Goal: Task Accomplishment & Management: Complete application form

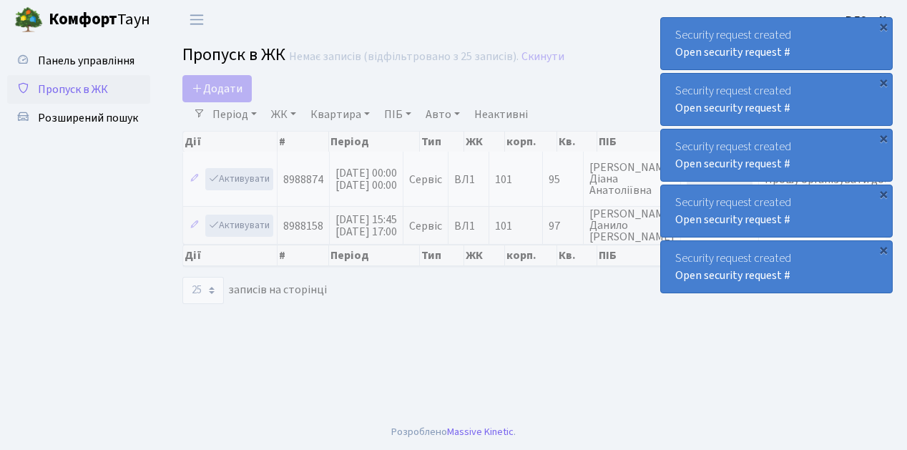
select select "25"
drag, startPoint x: 0, startPoint y: 0, endPoint x: 93, endPoint y: 92, distance: 131.1
click at [93, 92] on span "Пропуск в ЖК" at bounding box center [73, 90] width 70 height 16
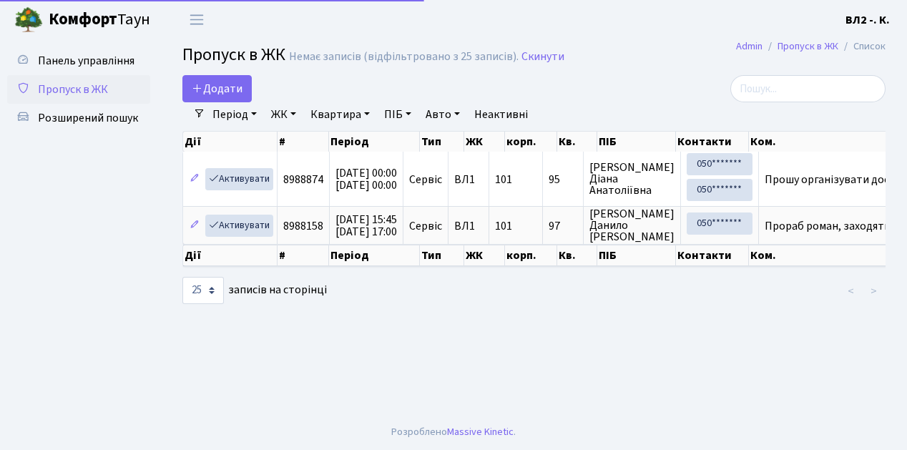
select select "25"
click at [230, 84] on span "Додати" at bounding box center [217, 89] width 51 height 16
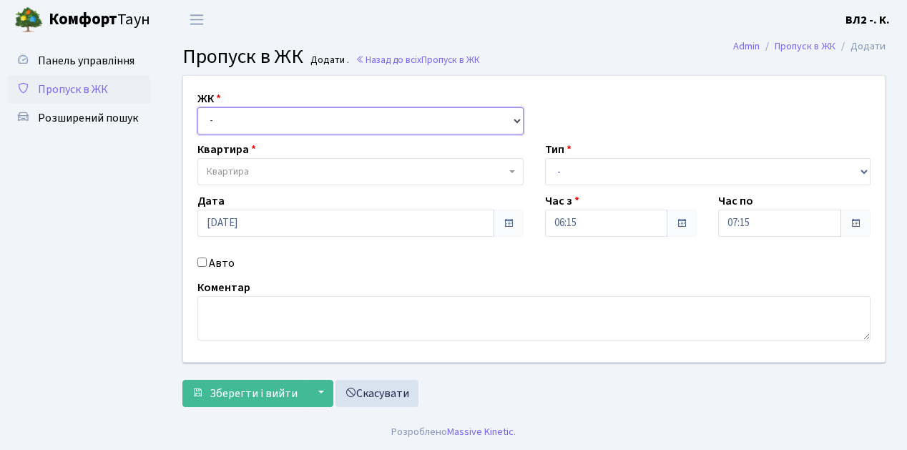
click at [249, 125] on select "- ВЛ1, Ужгородський пров., 4/1 ВЛ2, Голосіївський просп., 76 ВЛ3, пр.Голосіївсь…" at bounding box center [361, 120] width 326 height 27
select select "317"
click at [198, 107] on select "- ВЛ1, Ужгородський пров., 4/1 ВЛ2, Голосіївський просп., 76 ВЛ3, пр.Голосіївсь…" at bounding box center [361, 120] width 326 height 27
select select
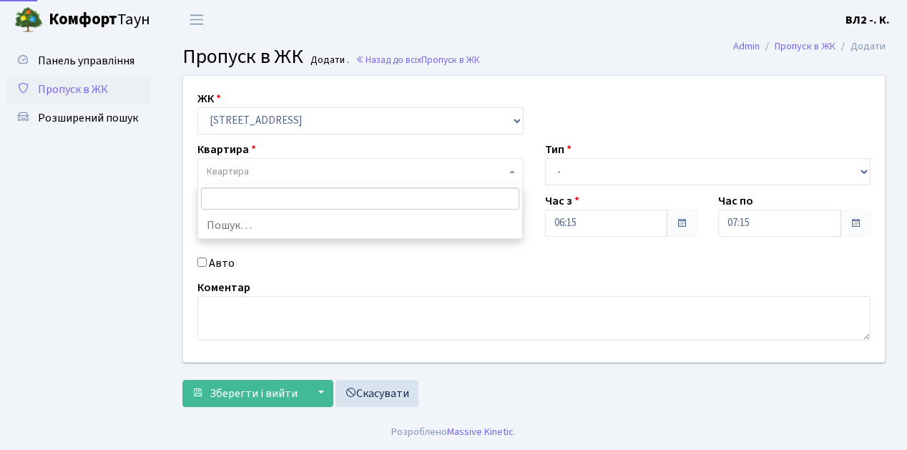
click at [271, 168] on span "Квартира" at bounding box center [356, 172] width 299 height 14
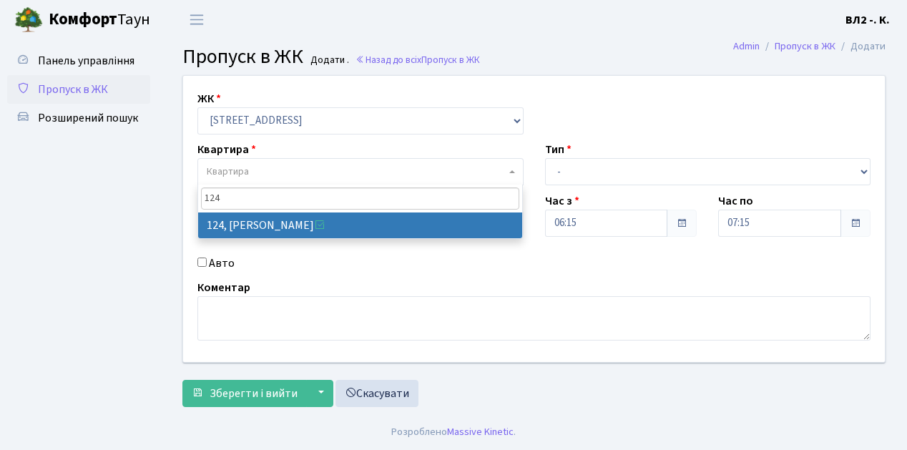
type input "124"
select select "38308"
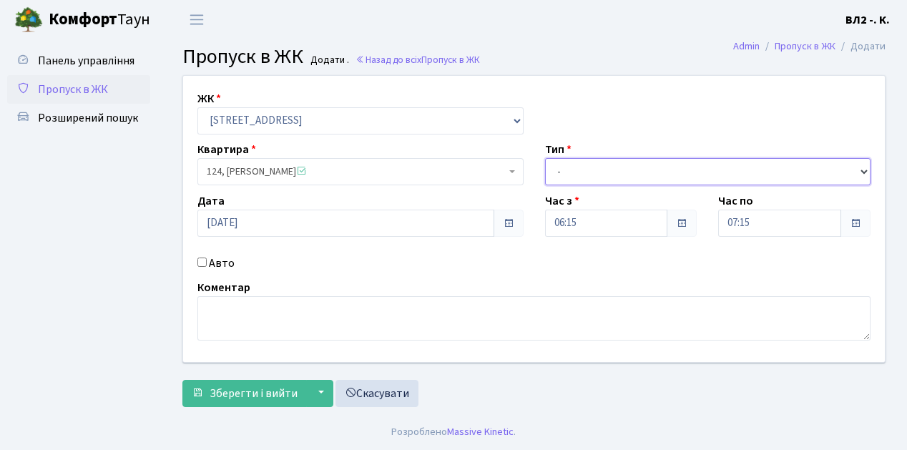
click at [625, 166] on select "- Доставка Таксі Гості Сервіс" at bounding box center [708, 171] width 326 height 27
select select "1"
click at [545, 158] on select "- Доставка Таксі Гості Сервіс" at bounding box center [708, 171] width 326 height 27
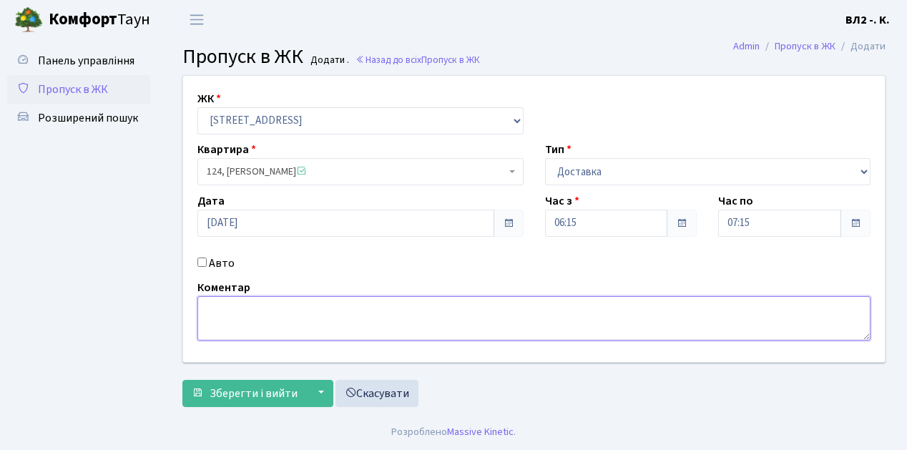
click at [235, 313] on textarea at bounding box center [534, 318] width 673 height 44
type textarea "Time Eat"
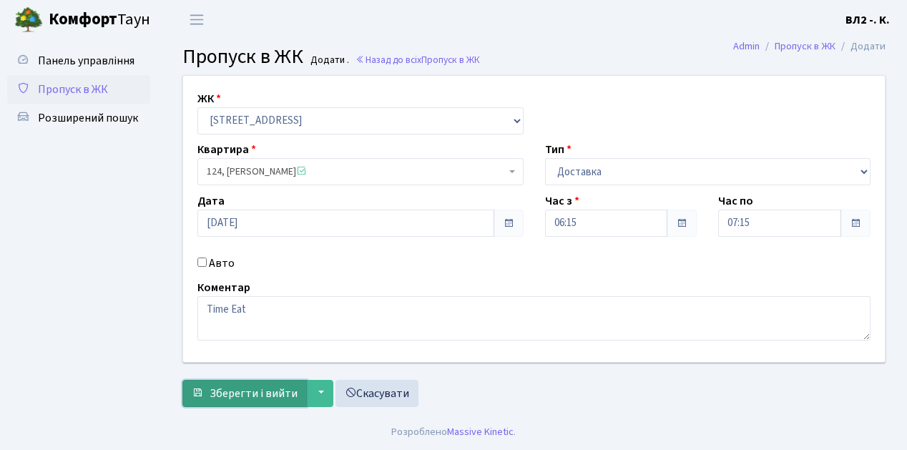
click at [249, 392] on span "Зберегти і вийти" at bounding box center [254, 394] width 88 height 16
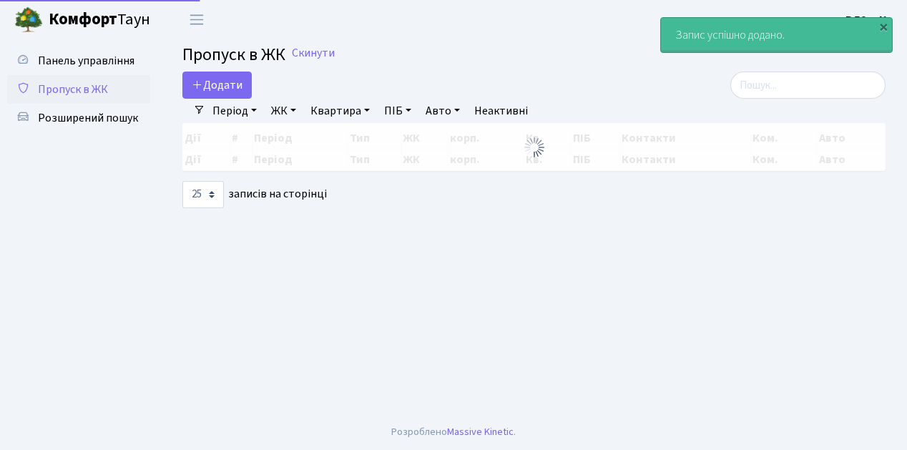
select select "25"
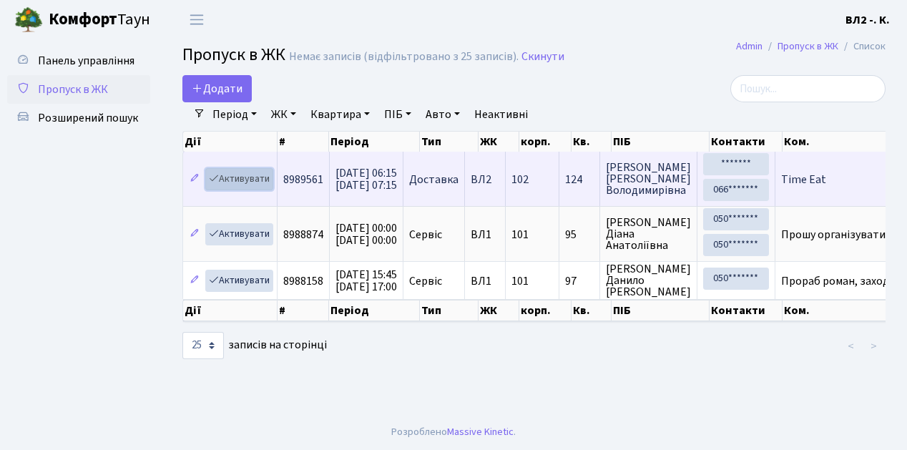
click at [247, 180] on link "Активувати" at bounding box center [239, 179] width 68 height 22
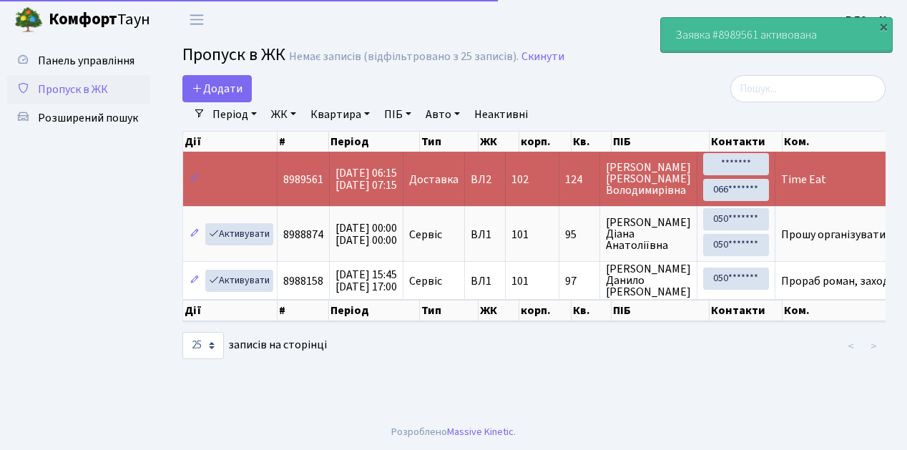
select select "25"
